Goal: Task Accomplishment & Management: Manage account settings

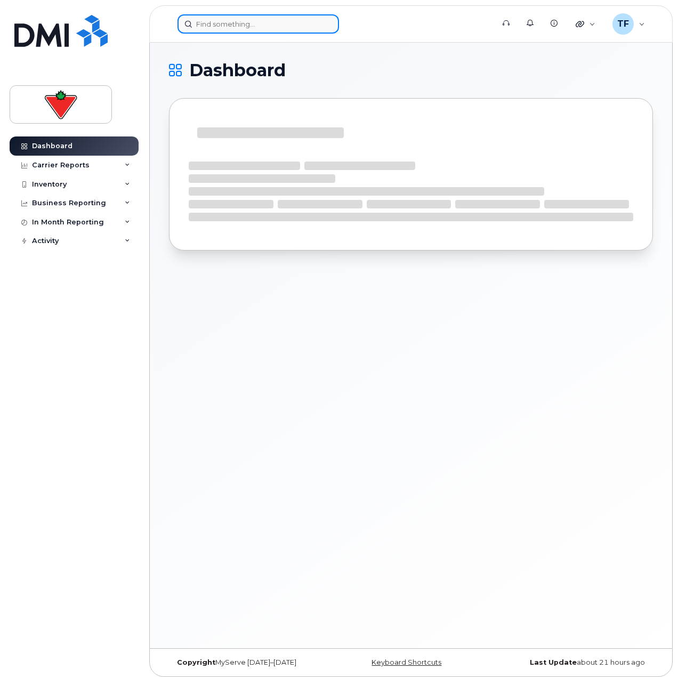
click at [242, 28] on input at bounding box center [257, 23] width 161 height 19
paste input "647-383-6861"
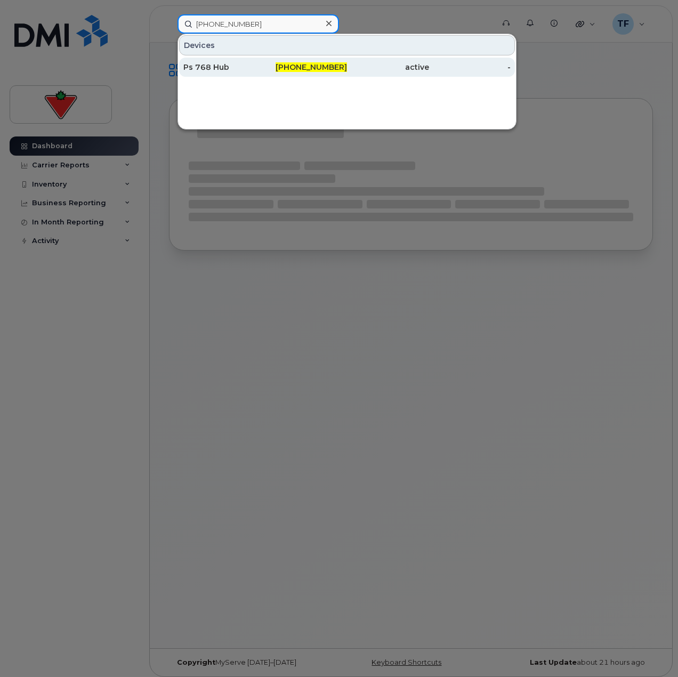
type input "647-383-6861"
click at [292, 75] on div "647-383-6861" at bounding box center [306, 67] width 82 height 19
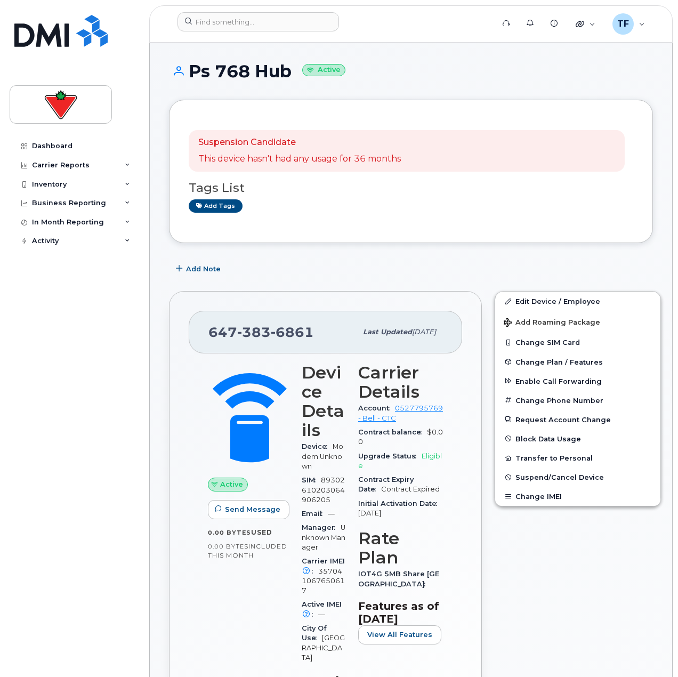
click at [60, 612] on div "Dashboard Carrier Reports Monthly Billing Data Daily Data Pooling Data Behavior…" at bounding box center [76, 398] width 132 height 524
click at [193, 270] on span "Add Note" at bounding box center [203, 269] width 35 height 10
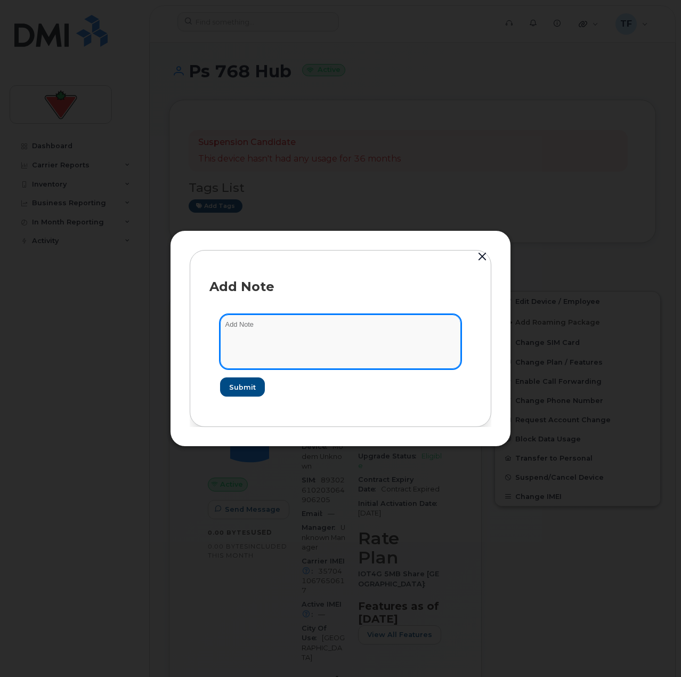
click at [260, 330] on textarea at bounding box center [340, 341] width 241 height 54
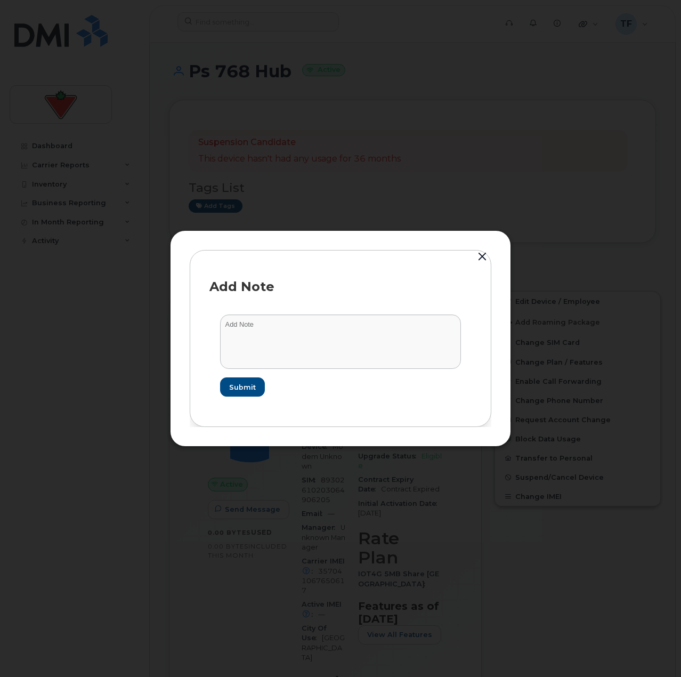
drag, startPoint x: 104, startPoint y: 605, endPoint x: 127, endPoint y: 555, distance: 55.3
click at [106, 604] on div at bounding box center [340, 338] width 681 height 677
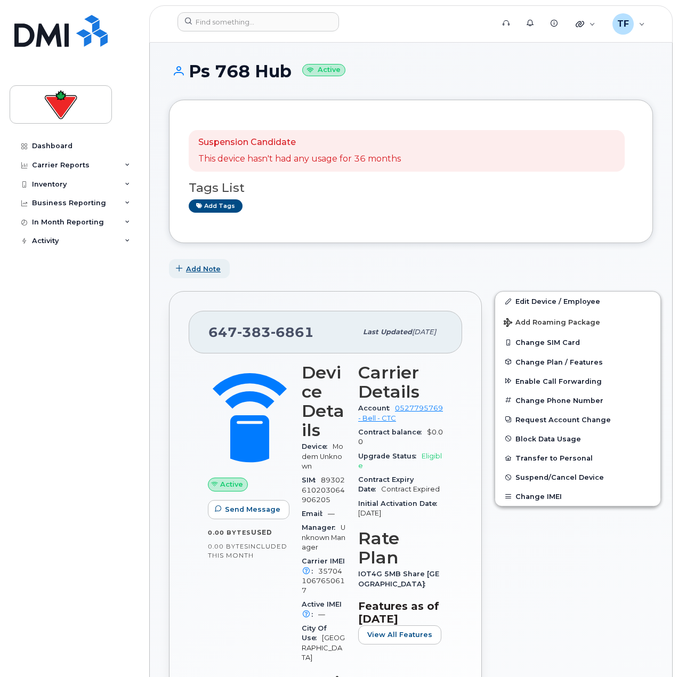
click at [195, 260] on button "Add Note" at bounding box center [199, 268] width 61 height 19
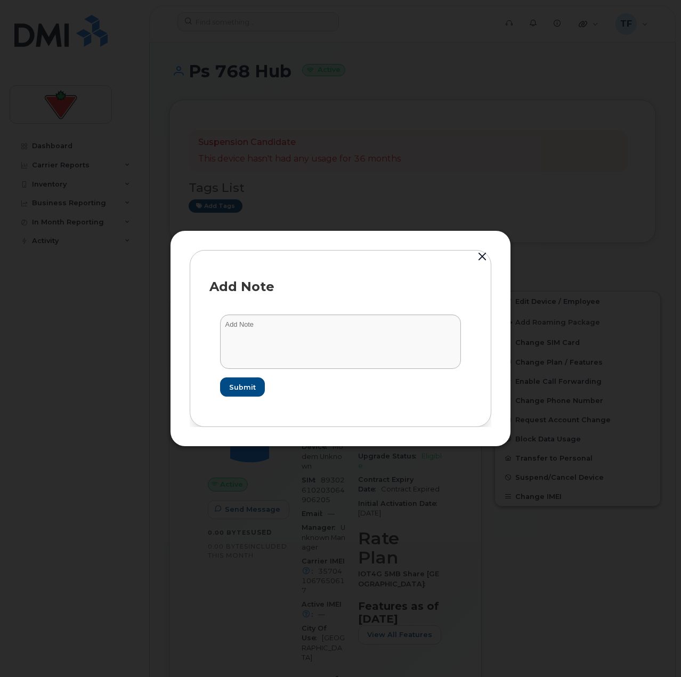
click at [272, 315] on form "Submit" at bounding box center [340, 355] width 262 height 103
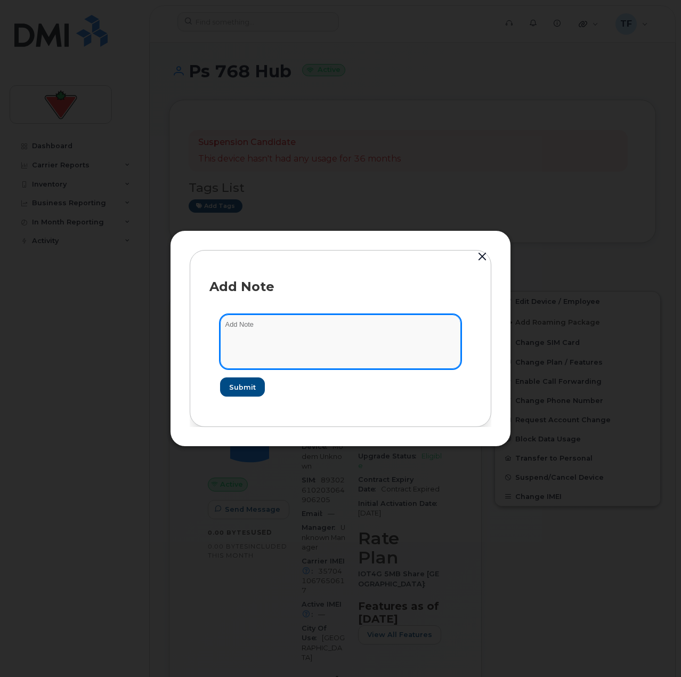
click at [274, 320] on textarea at bounding box center [340, 341] width 241 height 54
paste textarea "Catherine Renderos"
type textarea "Can cancel as per Catherine Renderos"
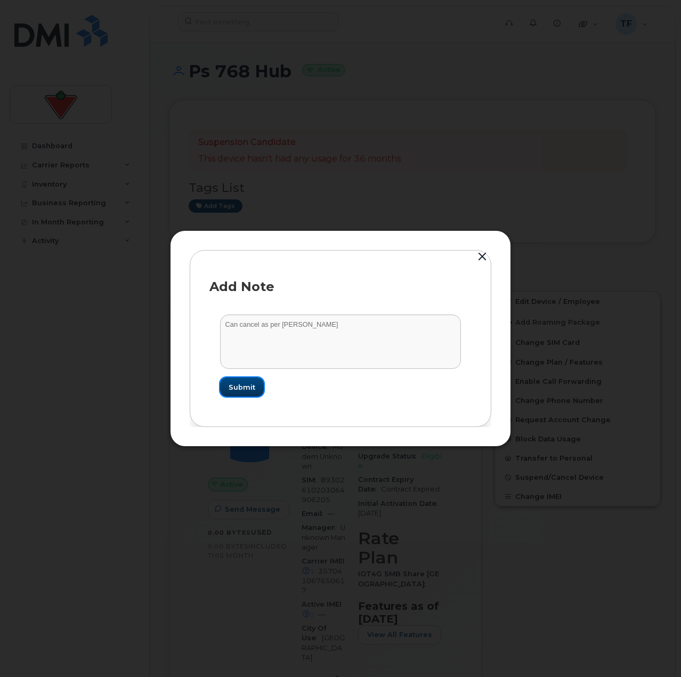
click at [253, 393] on button "Submit" at bounding box center [242, 386] width 44 height 19
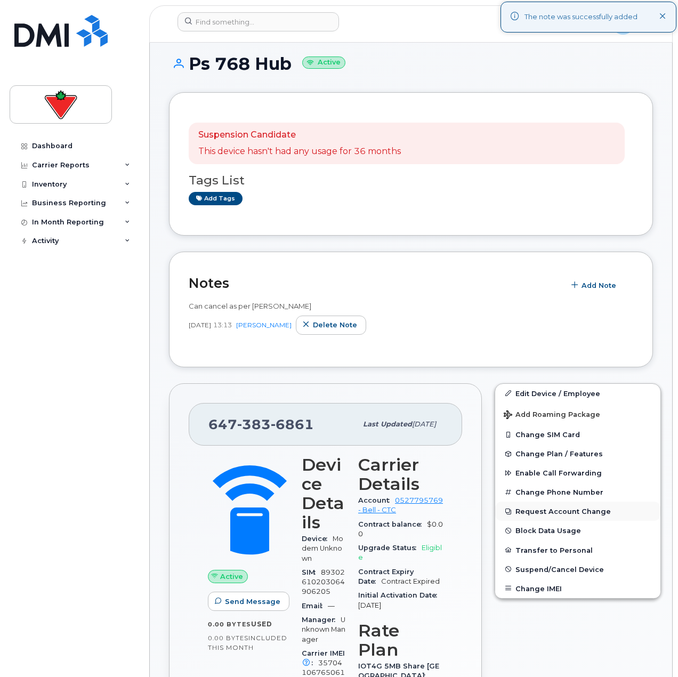
scroll to position [53, 0]
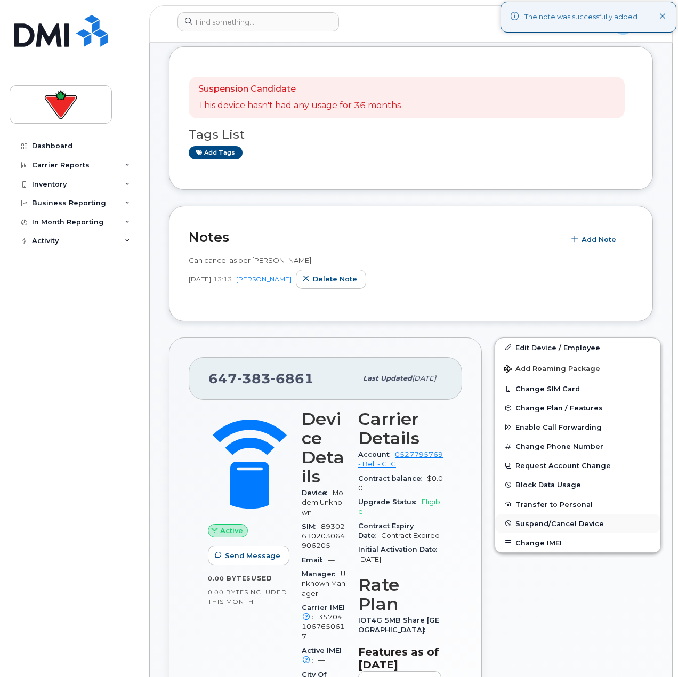
click at [537, 522] on span "Suspend/Cancel Device" at bounding box center [559, 523] width 88 height 8
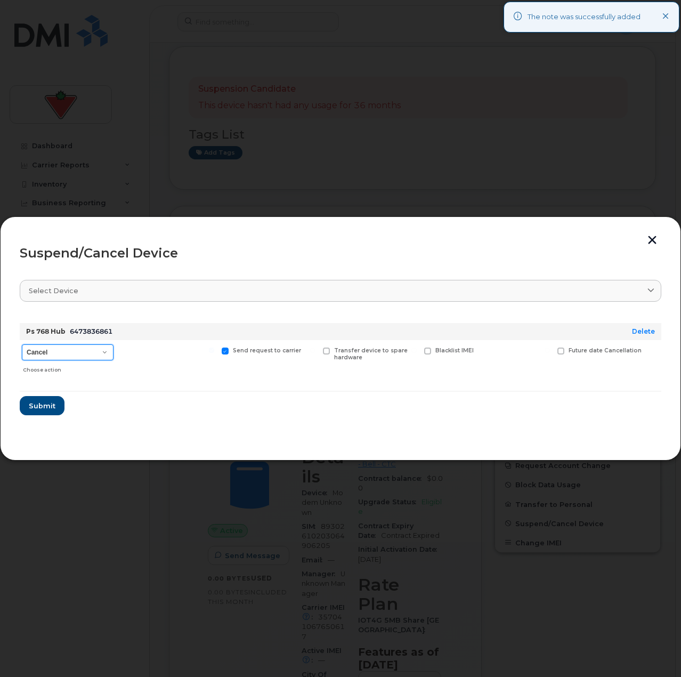
click at [91, 357] on select "Cancel Suspend - Extend Suspension Suspend - Reduced Rate Suspend - Full Rate S…" at bounding box center [68, 352] width 92 height 16
click at [51, 405] on span "Submit" at bounding box center [41, 406] width 27 height 10
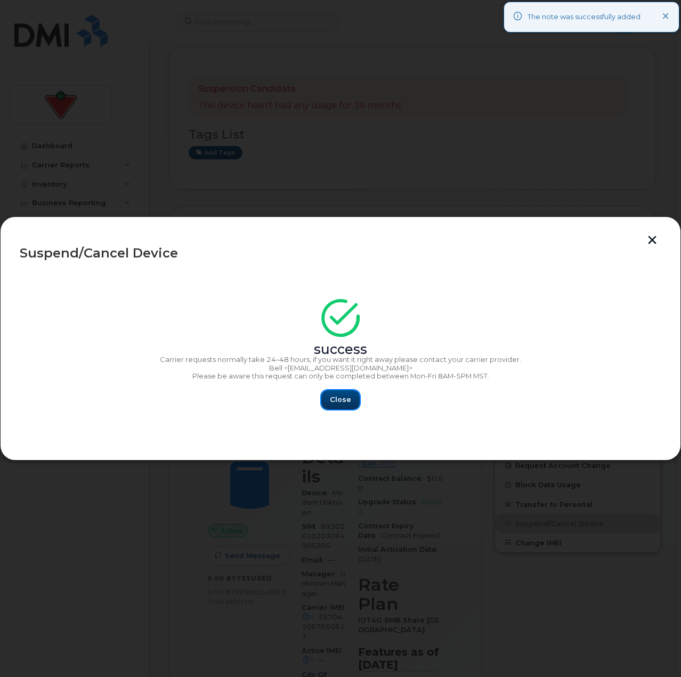
click at [354, 408] on button "Close" at bounding box center [340, 399] width 38 height 19
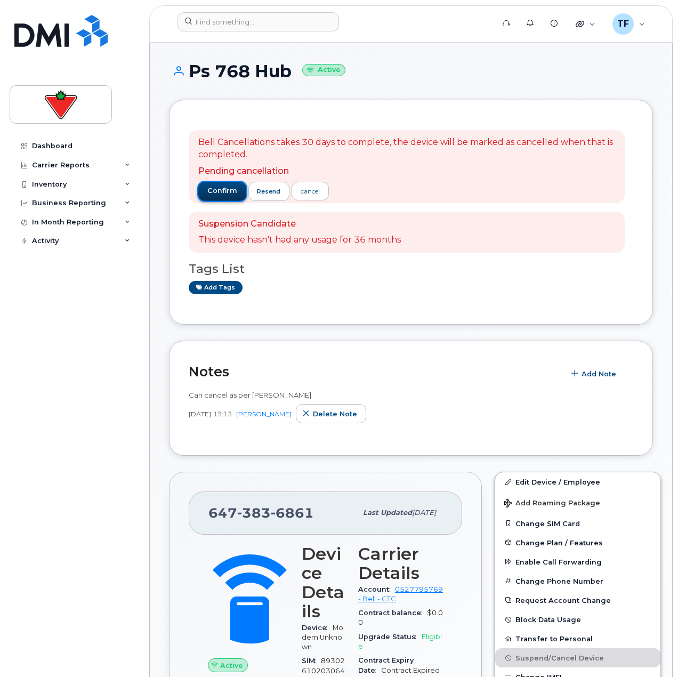
click at [232, 193] on span "confirm" at bounding box center [222, 191] width 30 height 10
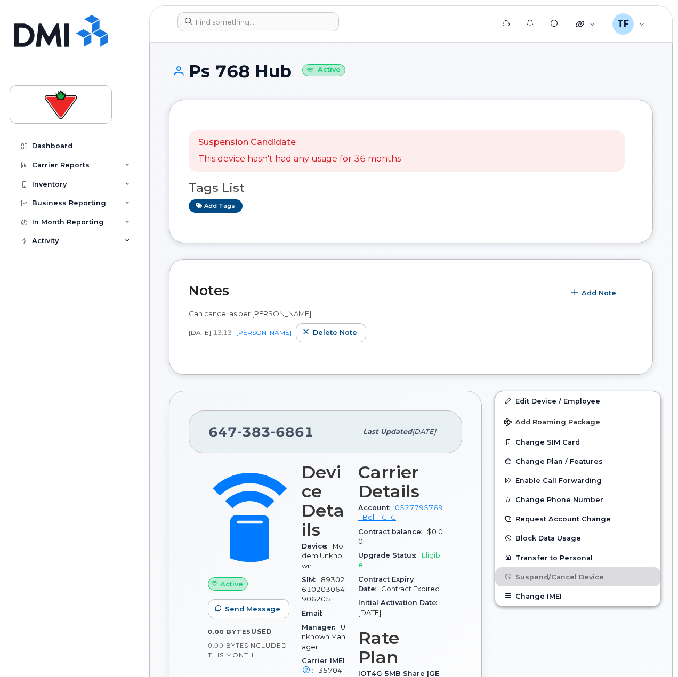
click at [621, 104] on div "Bell Cancellations takes 30 days to complete, the device will be marked as canc…" at bounding box center [411, 171] width 484 height 143
click at [70, 378] on div "Dashboard Carrier Reports Monthly Billing Data Daily Data Pooling Data Behavior…" at bounding box center [76, 398] width 132 height 524
click at [621, 14] on div "TF" at bounding box center [622, 23] width 21 height 21
click at [71, 247] on div "Activity" at bounding box center [74, 240] width 129 height 19
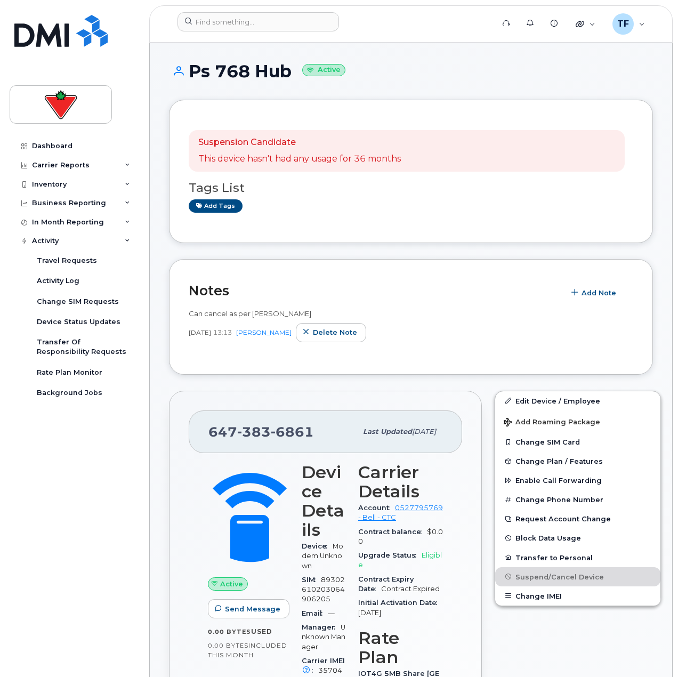
drag, startPoint x: 48, startPoint y: 488, endPoint x: 47, endPoint y: 466, distance: 21.3
click at [48, 480] on div "Dashboard Carrier Reports Monthly Billing Data Daily Data Pooling Data Behavior…" at bounding box center [76, 398] width 132 height 524
click at [57, 306] on div "Change SIM Requests" at bounding box center [78, 302] width 82 height 10
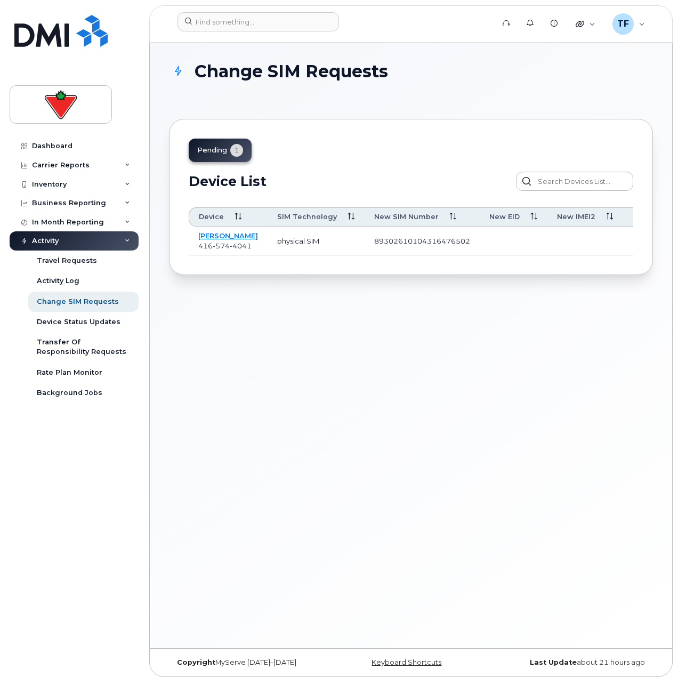
drag, startPoint x: 262, startPoint y: 255, endPoint x: 271, endPoint y: 255, distance: 9.1
click at [271, 255] on td "physical SIM" at bounding box center [316, 240] width 97 height 29
drag, startPoint x: 292, startPoint y: 254, endPoint x: 353, endPoint y: 262, distance: 61.2
click at [353, 255] on div "Device SIM Technology New SIM Number New EID New IMEI2 Days Open Requested By S…" at bounding box center [411, 227] width 444 height 55
click at [362, 255] on div "Device SIM Technology New SIM Number New EID New IMEI2 Days Open Requested By S…" at bounding box center [411, 227] width 444 height 55
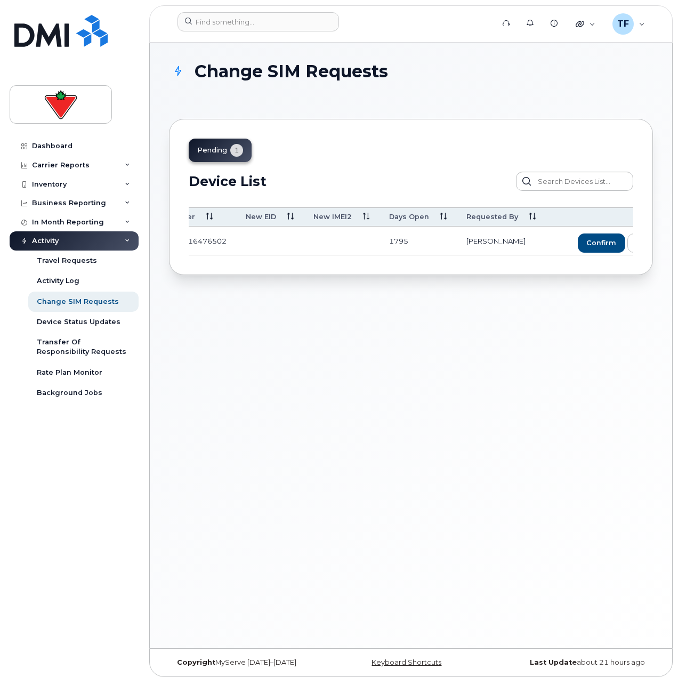
scroll to position [0, 276]
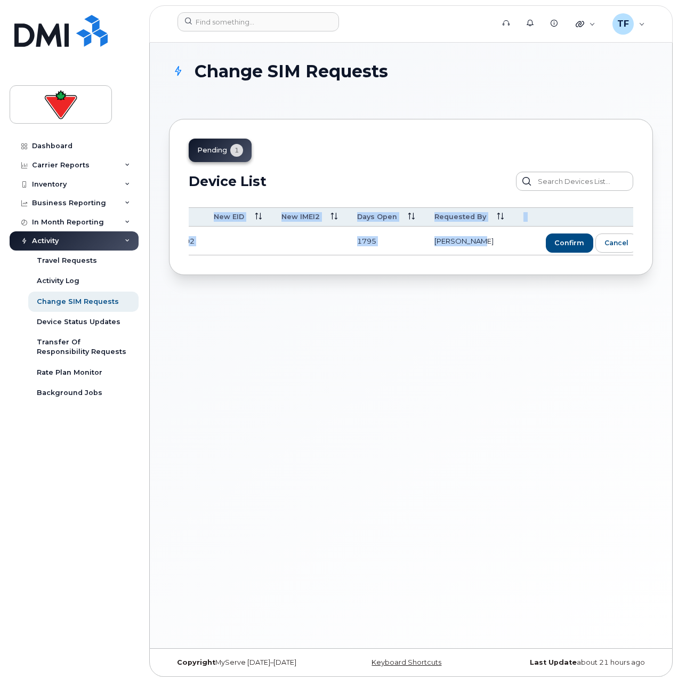
drag, startPoint x: 408, startPoint y: 257, endPoint x: 308, endPoint y: 261, distance: 100.3
click at [279, 263] on div "pending 1 Device List Device SIM Technology New SIM Number New EID New IMEI2 Da…" at bounding box center [411, 197] width 484 height 156
drag, startPoint x: 381, startPoint y: 253, endPoint x: 362, endPoint y: 252, distance: 18.2
click at [282, 255] on div "Device SIM Technology New SIM Number New EID New IMEI2 Days Open Requested By S…" at bounding box center [411, 231] width 444 height 48
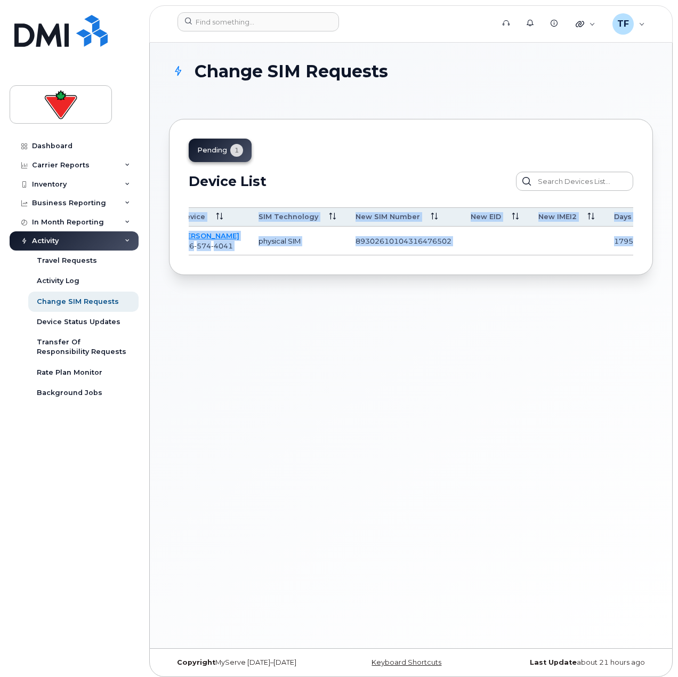
scroll to position [0, 0]
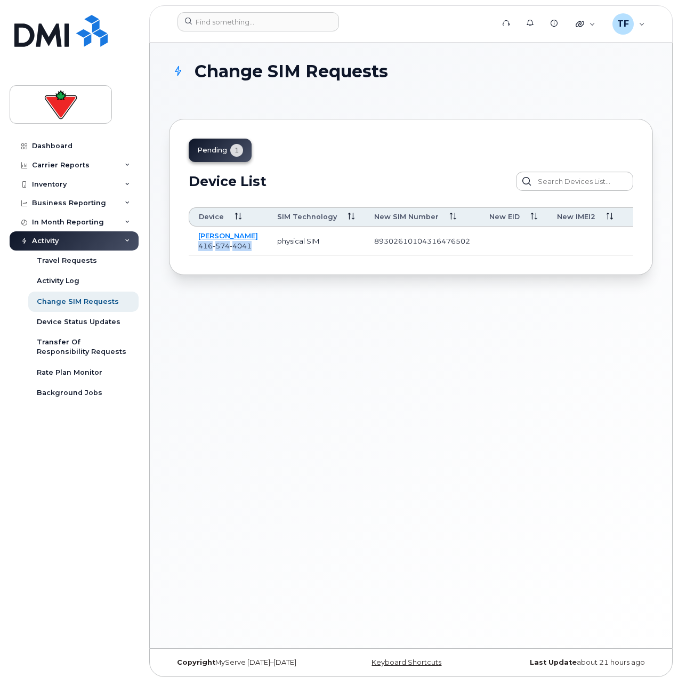
drag, startPoint x: 251, startPoint y: 246, endPoint x: 199, endPoint y: 247, distance: 51.7
click at [199, 247] on span "416 574 4041" at bounding box center [224, 245] width 53 height 9
copy span "416 574 4041"
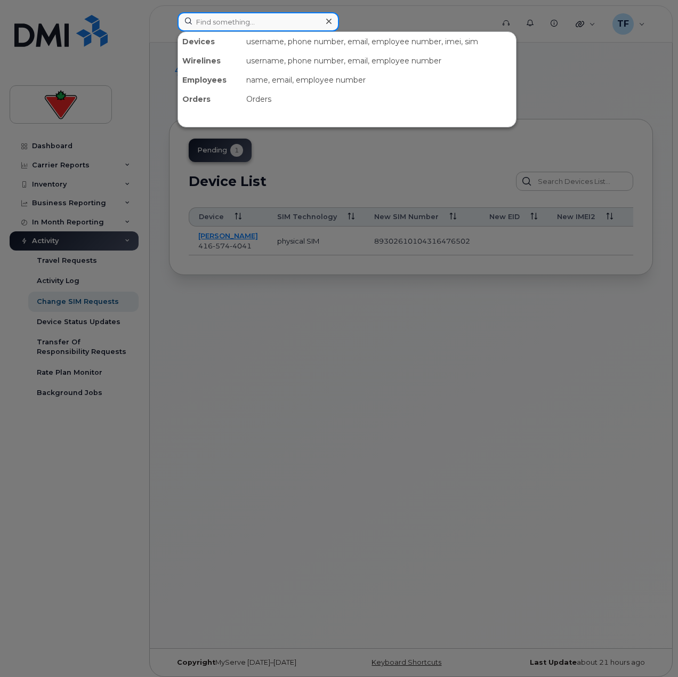
click at [260, 29] on input at bounding box center [257, 21] width 161 height 19
paste input "4165744041"
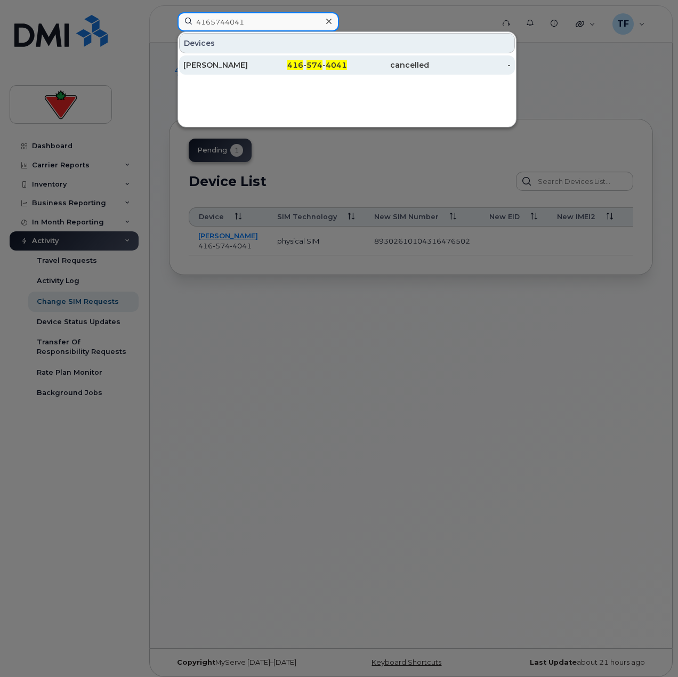
type input "4165744041"
click at [262, 55] on link "Suzie Park 416 - 574 - 4041 cancelled -" at bounding box center [347, 64] width 336 height 19
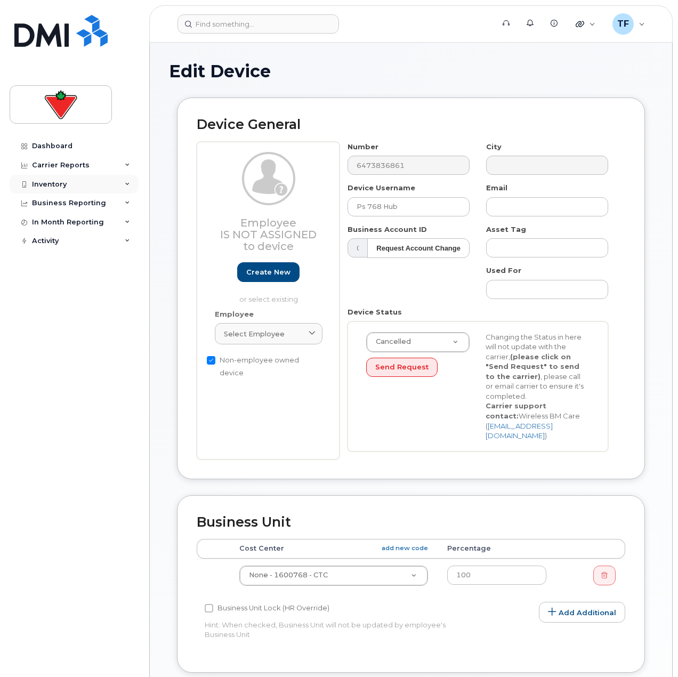
click at [87, 181] on div "Inventory" at bounding box center [74, 184] width 129 height 19
click at [87, 189] on div "Inventory" at bounding box center [74, 184] width 129 height 19
click at [87, 173] on div "Carrier Reports" at bounding box center [74, 165] width 129 height 19
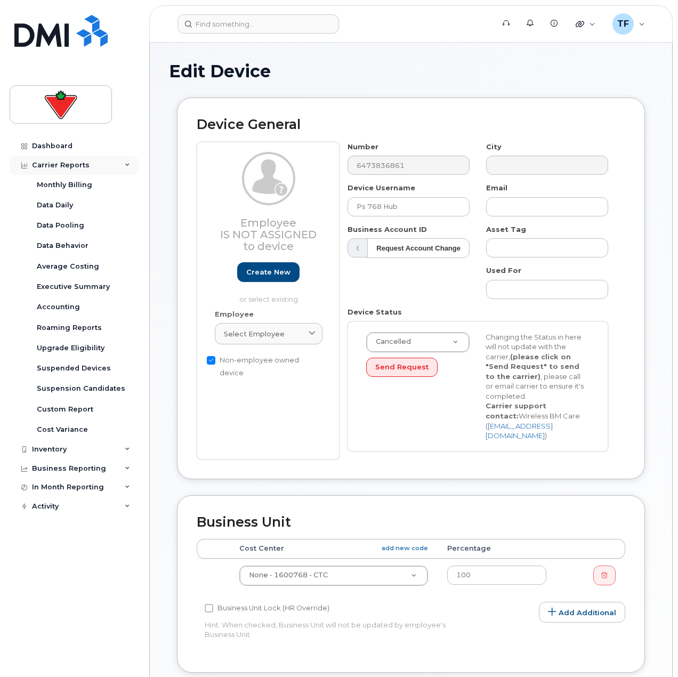
click at [87, 173] on div "Carrier Reports" at bounding box center [74, 165] width 129 height 19
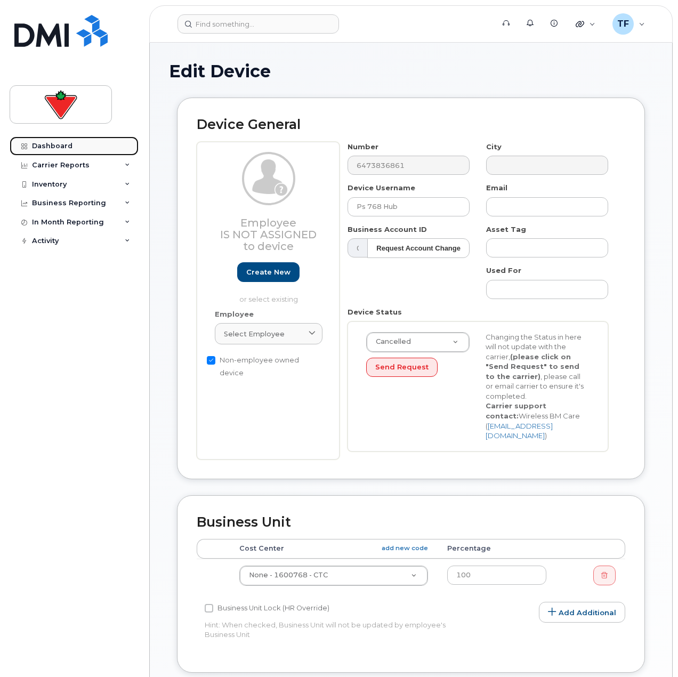
click at [77, 147] on link "Dashboard" at bounding box center [74, 145] width 129 height 19
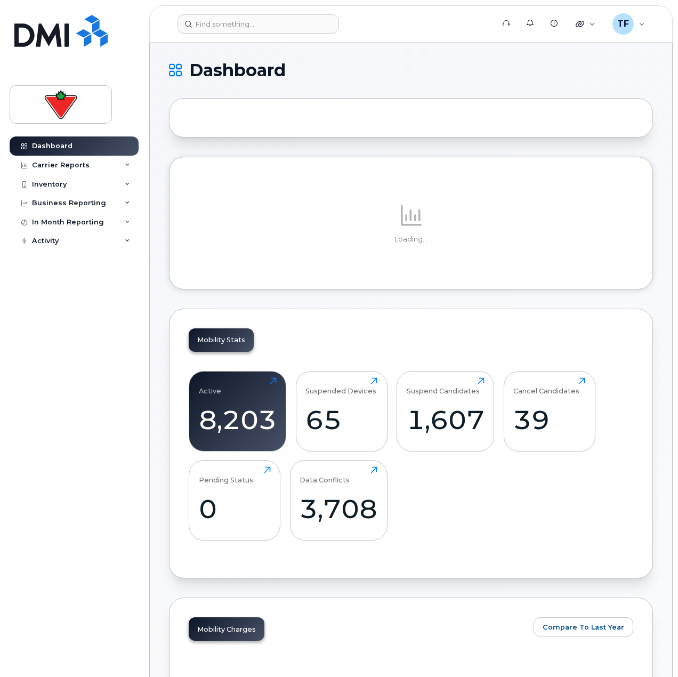
scroll to position [160, 0]
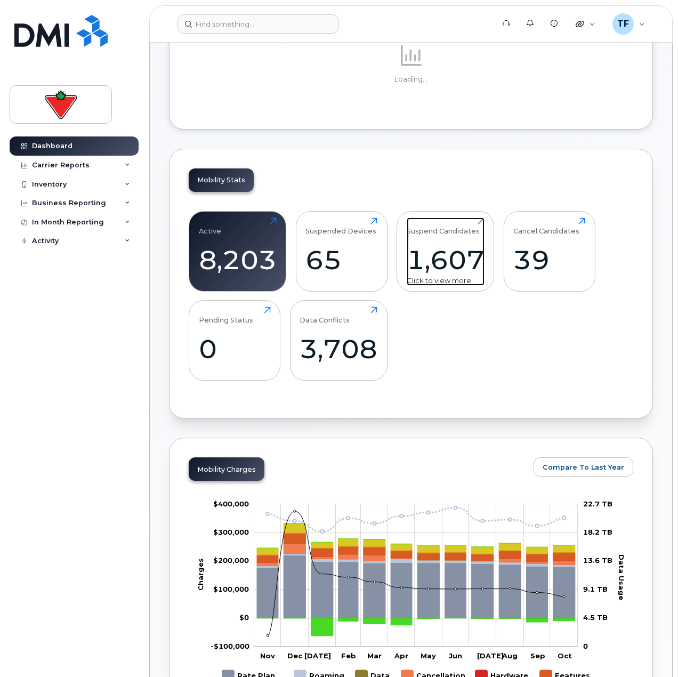
click at [433, 255] on div "1,607" at bounding box center [446, 259] width 78 height 31
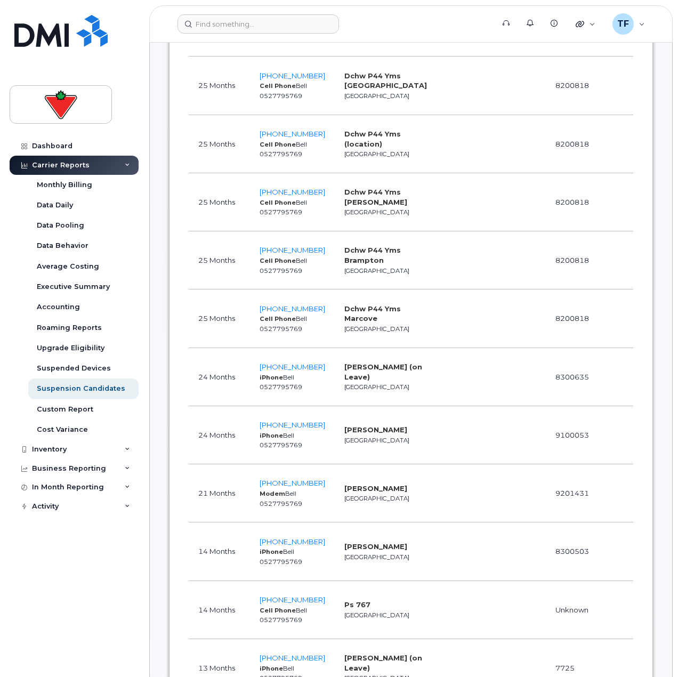
scroll to position [1066, 0]
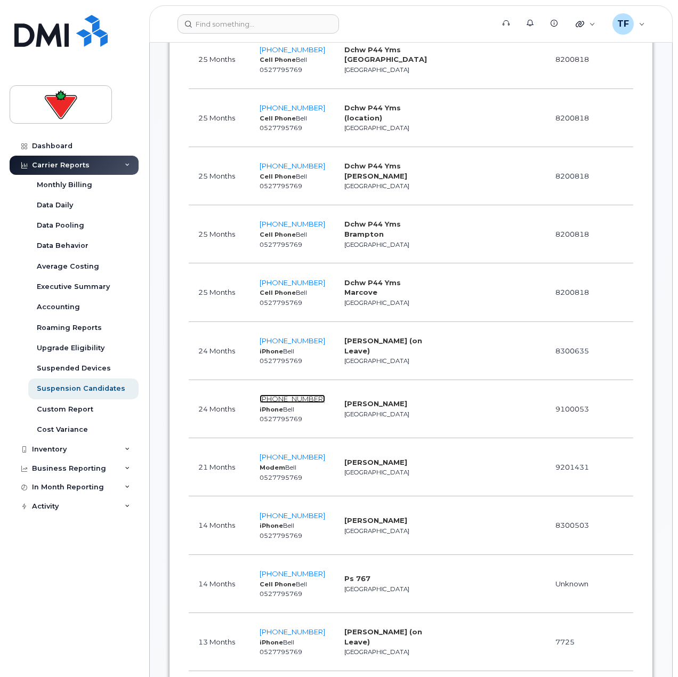
click at [265, 394] on span "647-617-1537" at bounding box center [293, 398] width 66 height 9
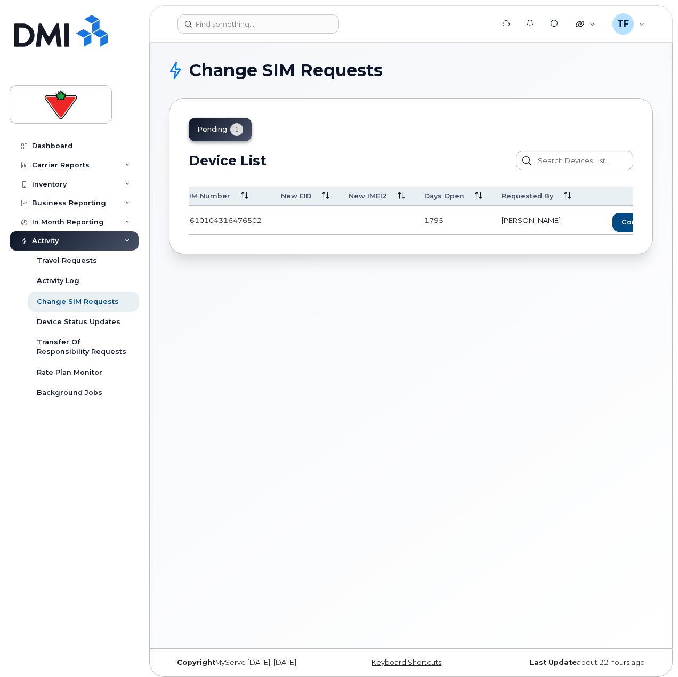
scroll to position [0, 276]
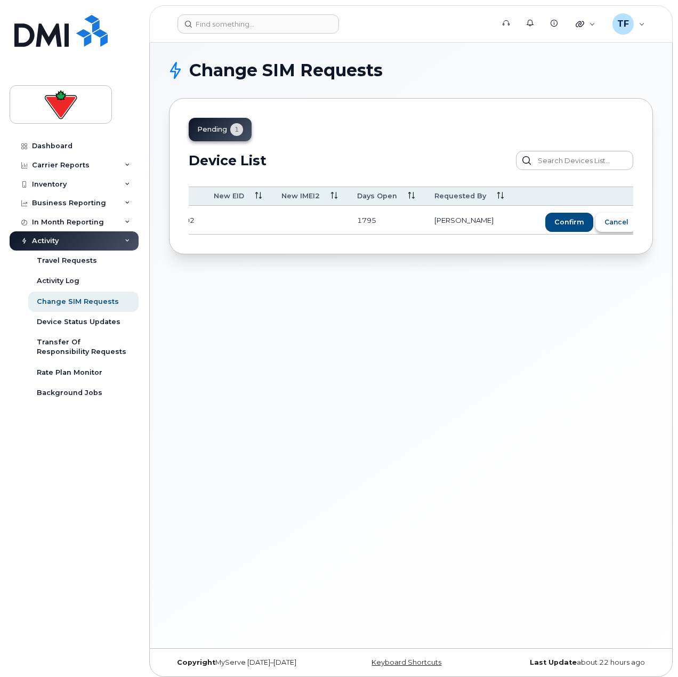
click at [604, 221] on span "Cancel" at bounding box center [616, 222] width 24 height 10
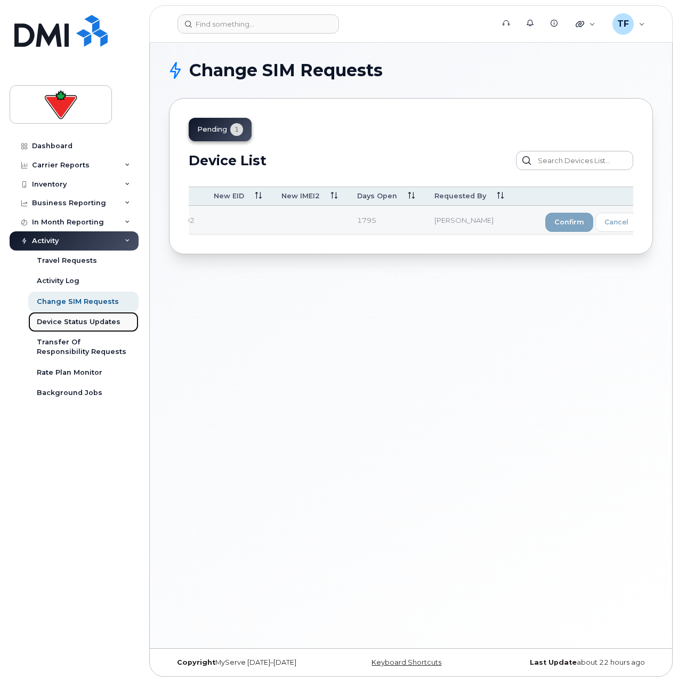
click at [79, 318] on div "Device Status Updates" at bounding box center [79, 322] width 84 height 10
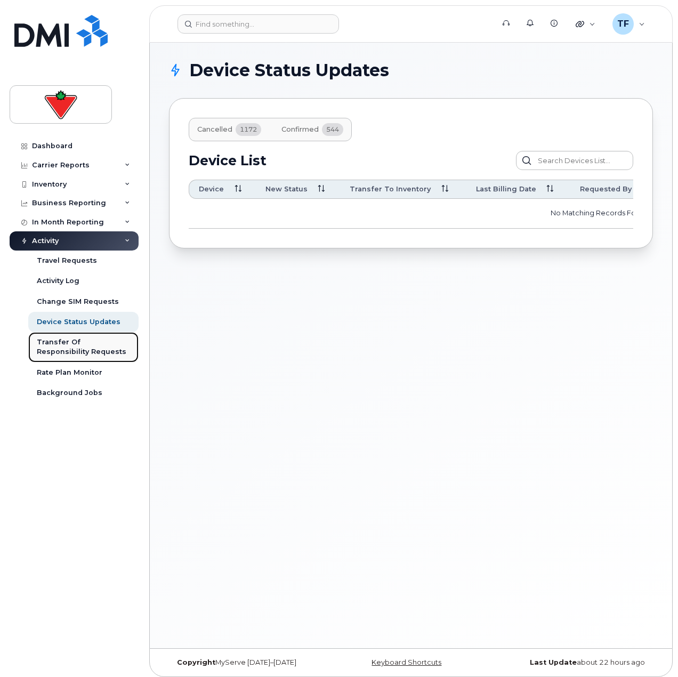
click at [67, 352] on div "Transfer Of Responsibility Requests" at bounding box center [83, 347] width 93 height 20
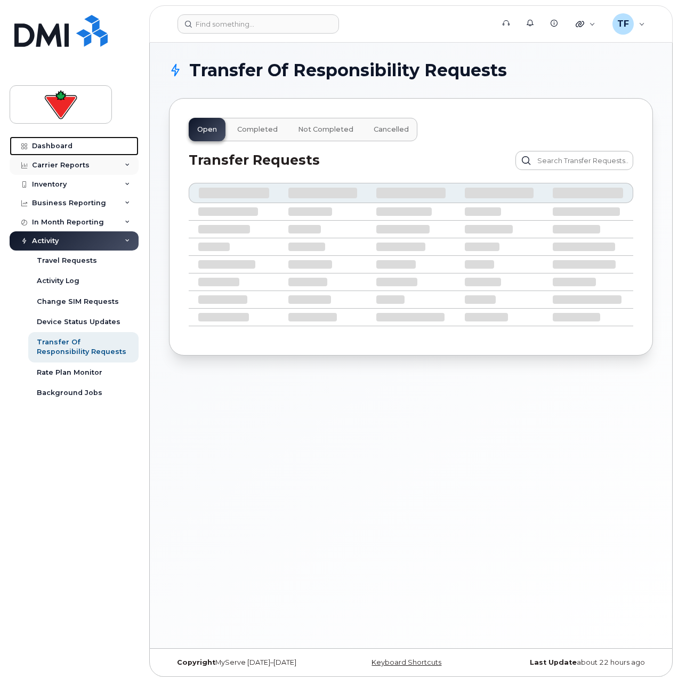
drag, startPoint x: 58, startPoint y: 147, endPoint x: 70, endPoint y: 158, distance: 16.6
click at [58, 147] on div "Dashboard" at bounding box center [52, 146] width 41 height 9
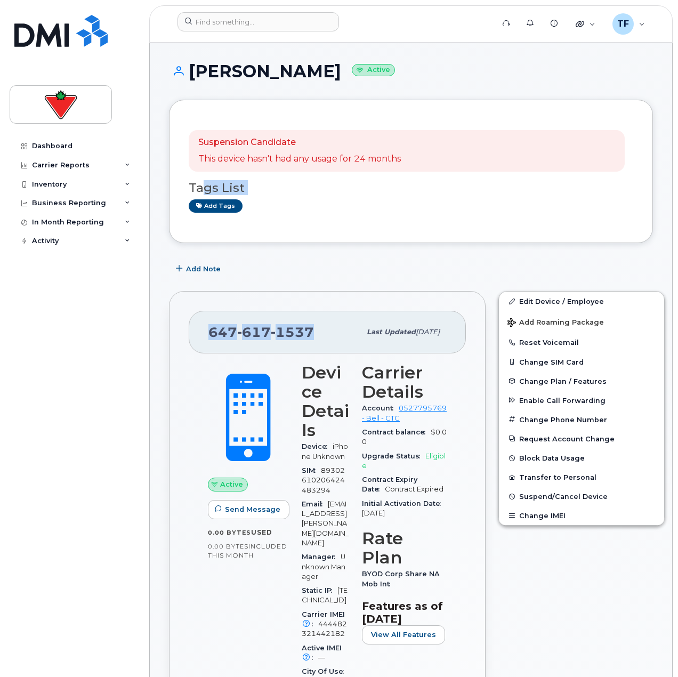
drag, startPoint x: 309, startPoint y: 330, endPoint x: 205, endPoint y: 325, distance: 103.5
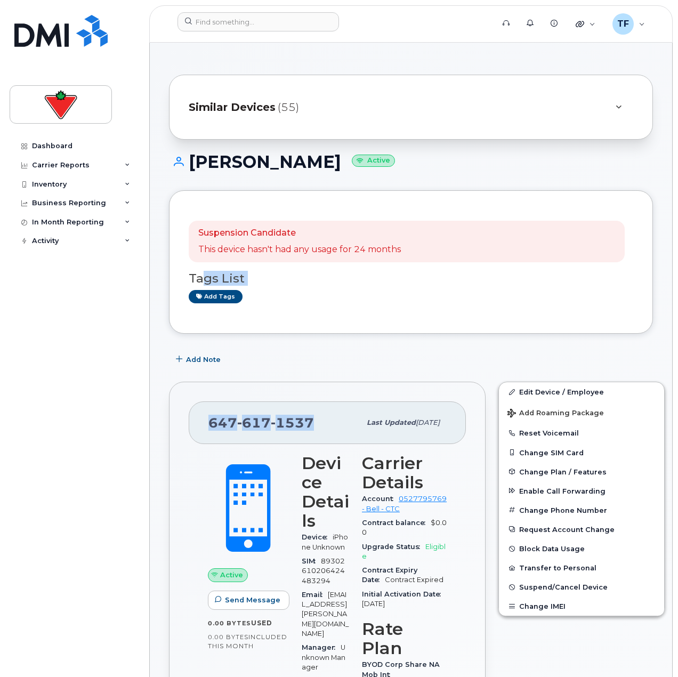
click at [267, 409] on div "[PHONE_NUMBER] Last updated [DATE]" at bounding box center [327, 422] width 277 height 43
drag, startPoint x: 311, startPoint y: 418, endPoint x: 205, endPoint y: 423, distance: 106.1
click at [205, 423] on div "[PHONE_NUMBER] Last updated [DATE]" at bounding box center [327, 422] width 277 height 43
copy span "[PHONE_NUMBER]"
